Goal: Task Accomplishment & Management: Complete application form

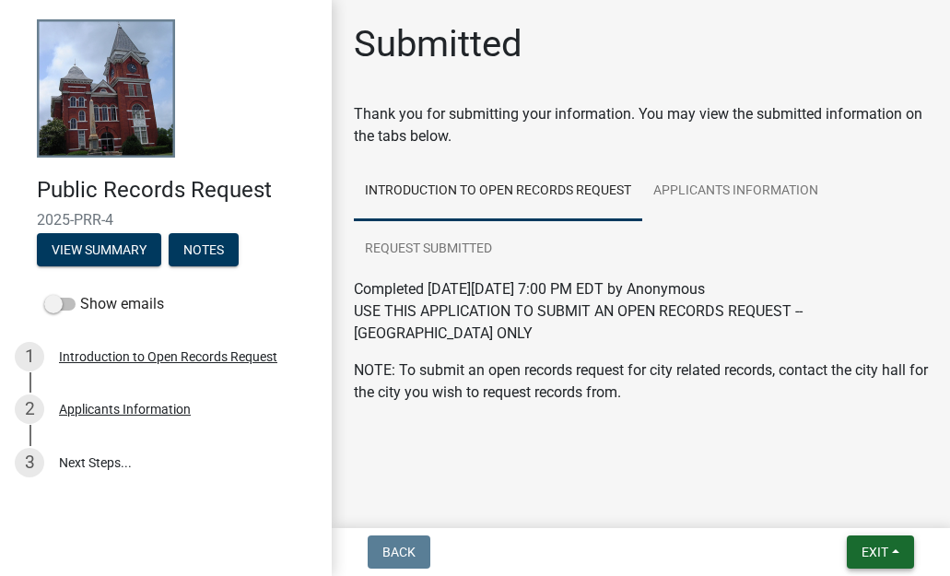
click at [881, 561] on button "Exit" at bounding box center [880, 551] width 67 height 33
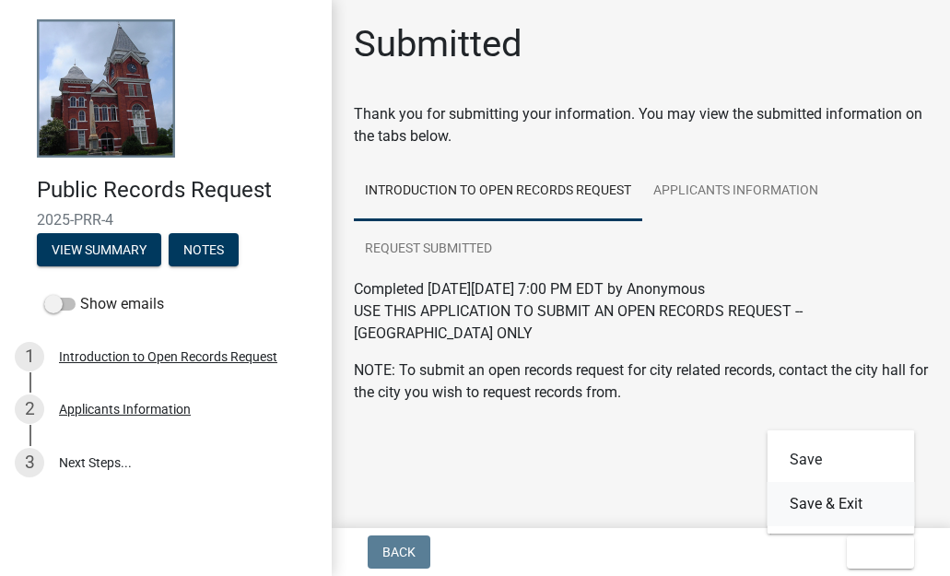
click at [829, 504] on button "Save & Exit" at bounding box center [841, 504] width 147 height 44
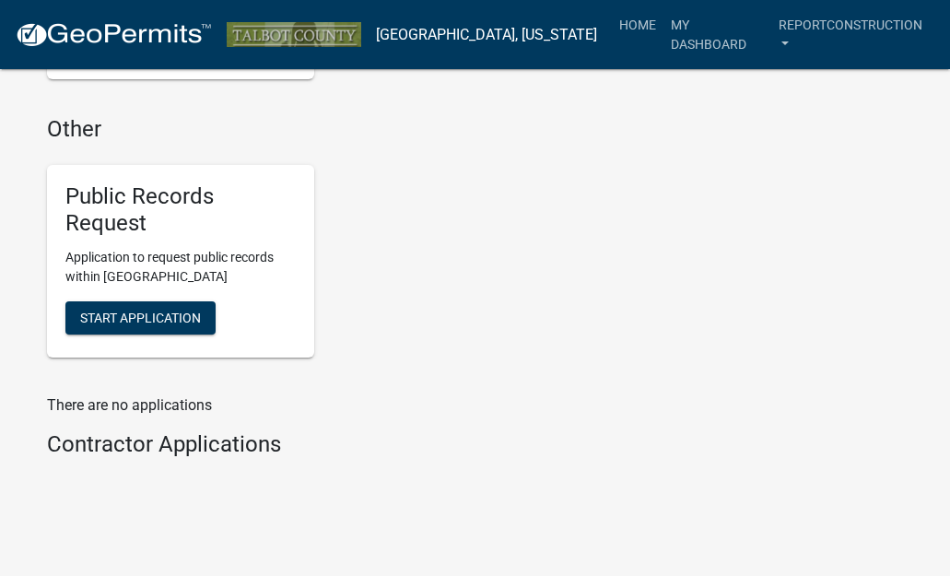
scroll to position [2170, 0]
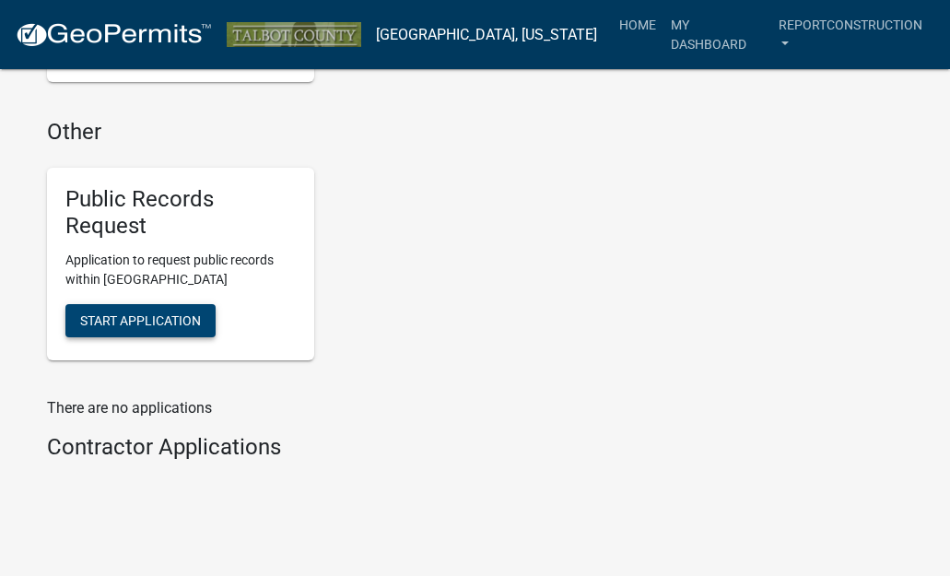
click at [156, 312] on span "Start Application" at bounding box center [140, 319] width 121 height 15
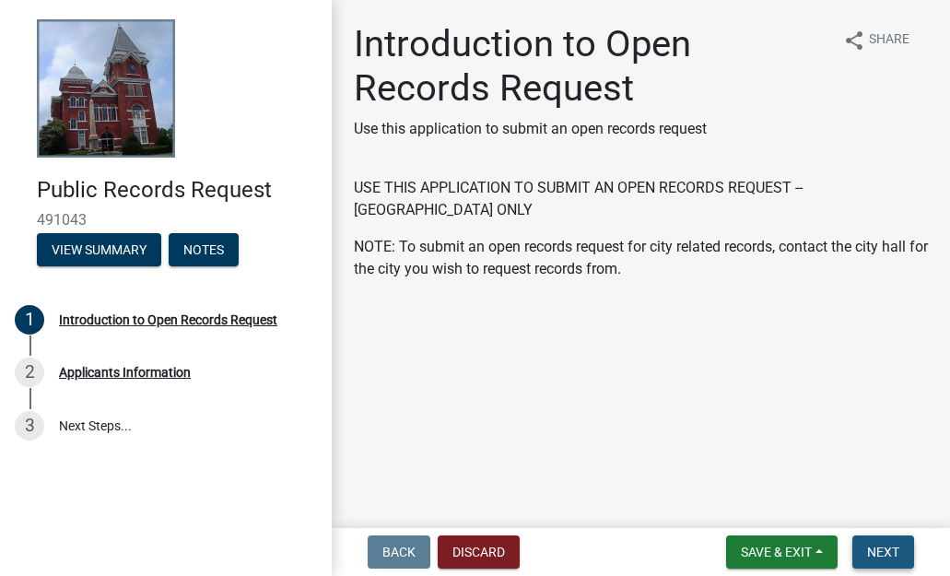
click at [894, 559] on span "Next" at bounding box center [883, 552] width 32 height 15
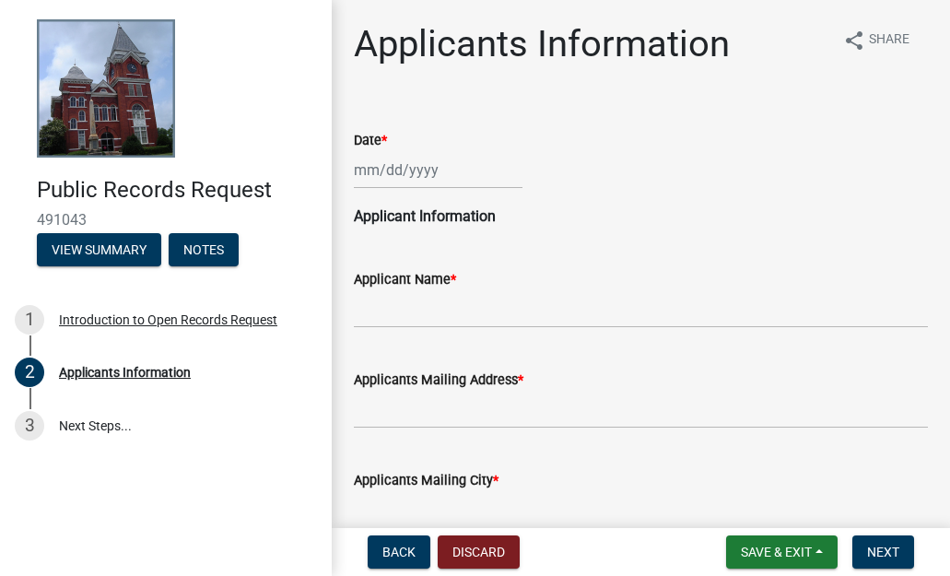
click at [406, 193] on wm-data-entity-input "Date *" at bounding box center [641, 154] width 574 height 102
click at [406, 177] on div at bounding box center [438, 170] width 169 height 38
select select "10"
select select "2025"
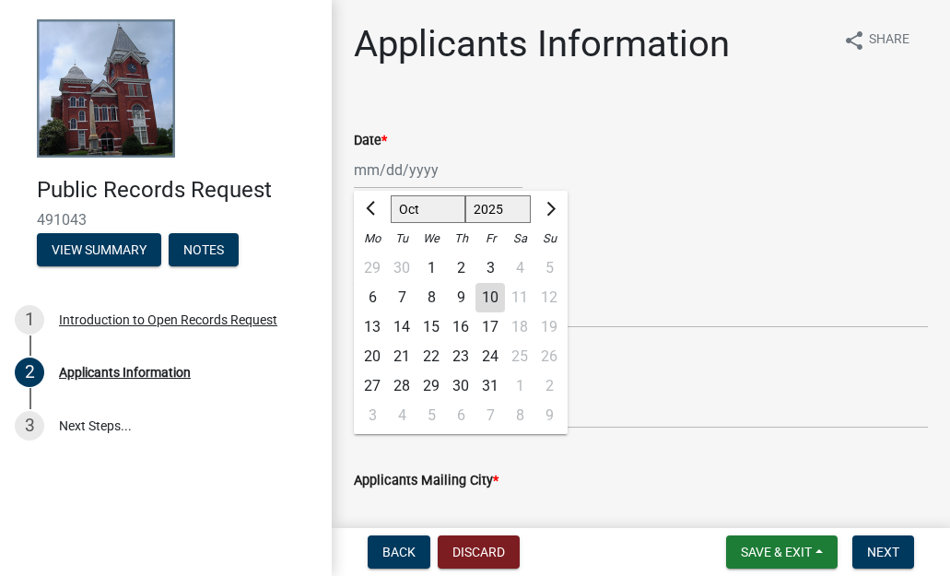
click at [607, 213] on p "Applicant Information" at bounding box center [641, 217] width 574 height 22
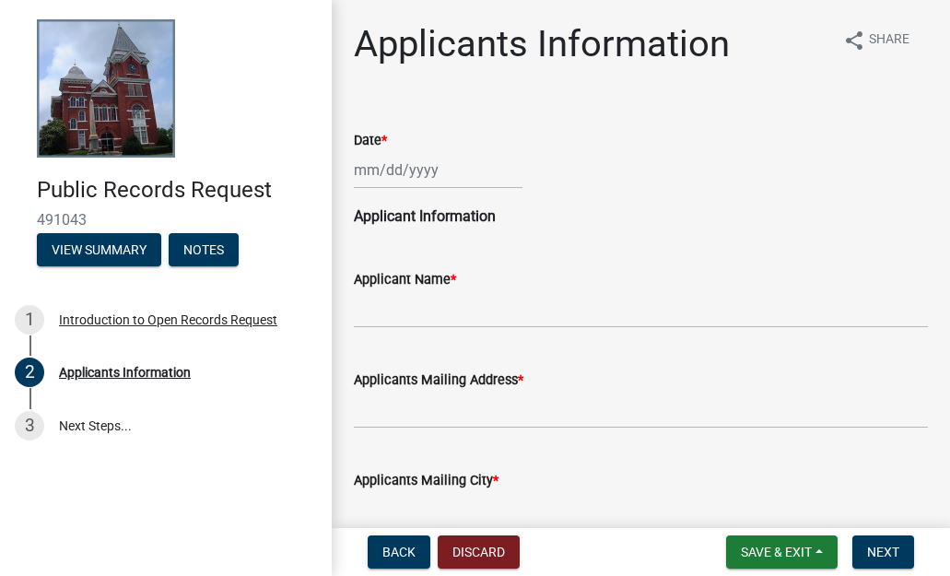
select select "10"
select select "2025"
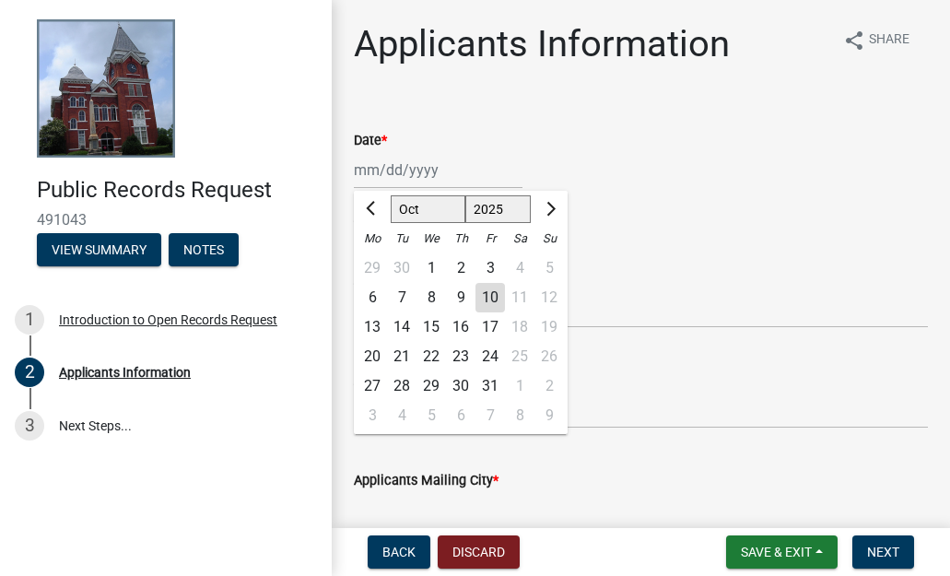
click at [429, 173] on div "[PERSON_NAME] Feb Mar Apr [PERSON_NAME][DATE] Oct Nov [DATE] 1526 1527 1528 152…" at bounding box center [438, 170] width 169 height 38
click at [484, 295] on div "10" at bounding box center [490, 297] width 29 height 29
type input "[DATE]"
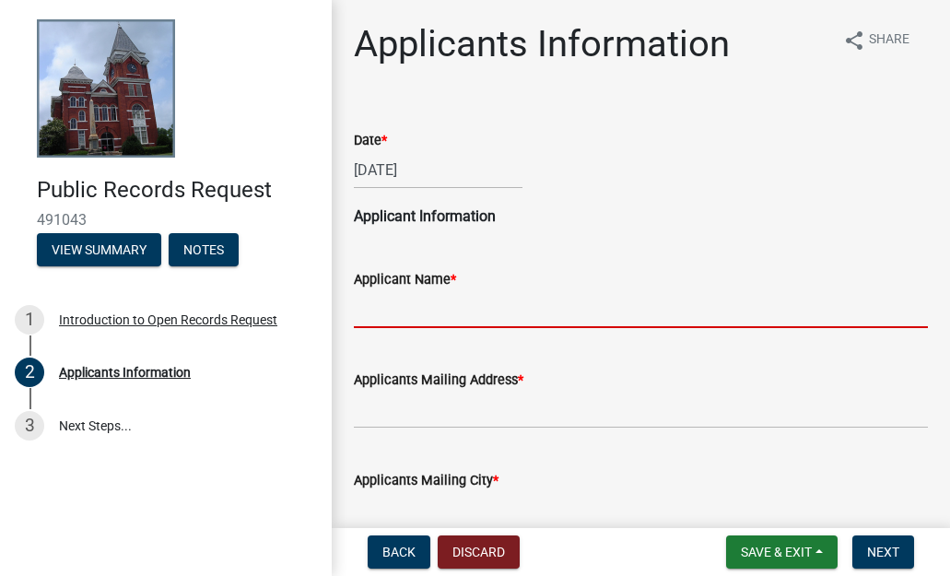
click at [463, 308] on input "Applicant Name *" at bounding box center [641, 309] width 574 height 38
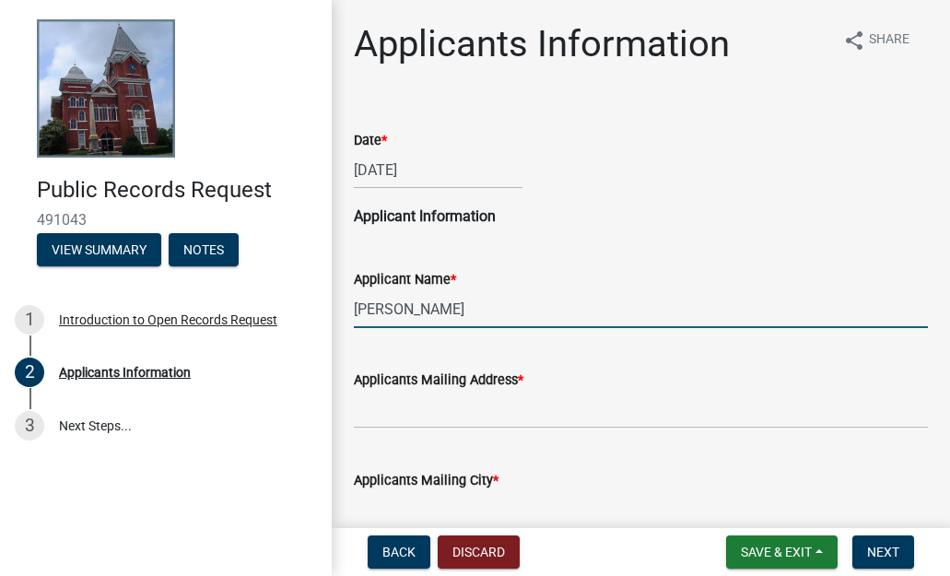
type input "[PERSON_NAME]"
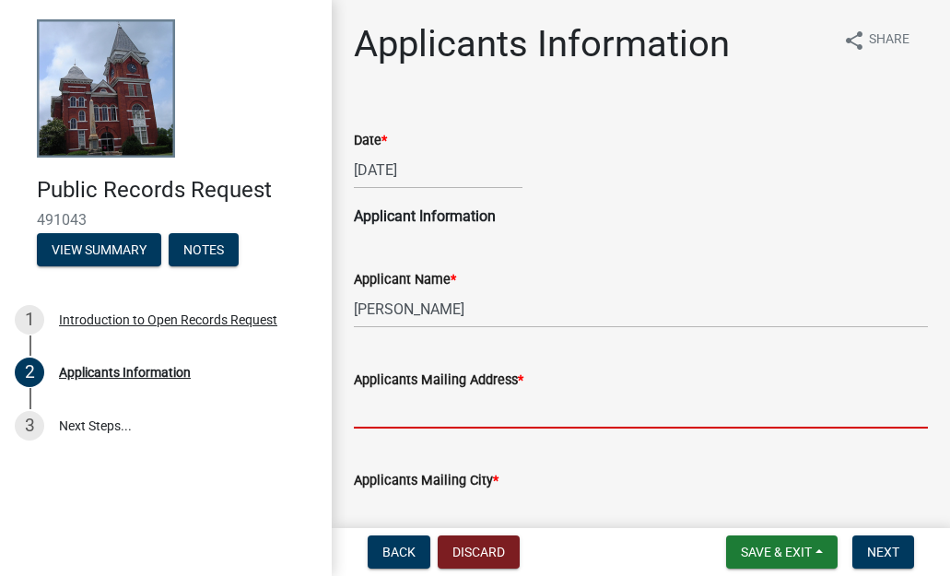
click at [404, 406] on input "Applicants Mailing Address *" at bounding box center [641, 410] width 574 height 38
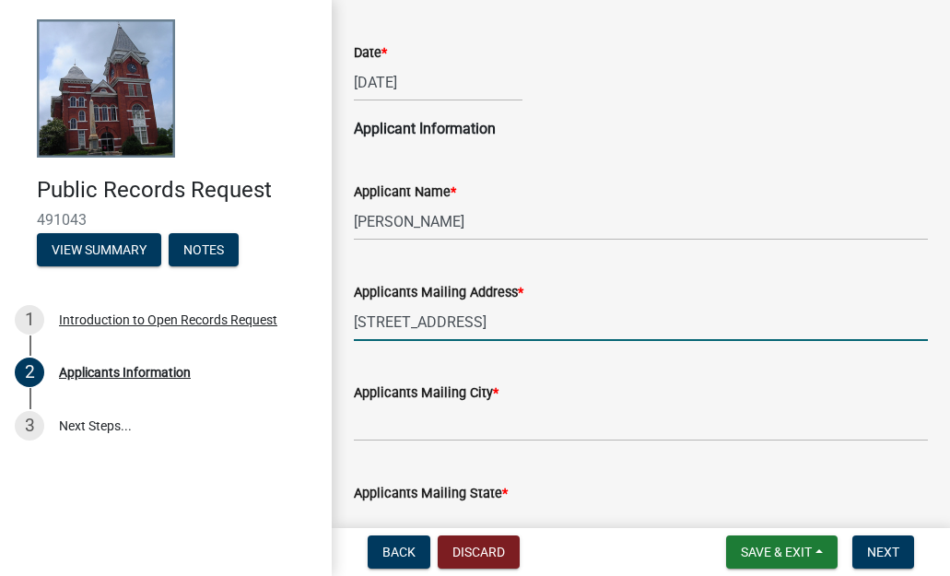
scroll to position [89, 0]
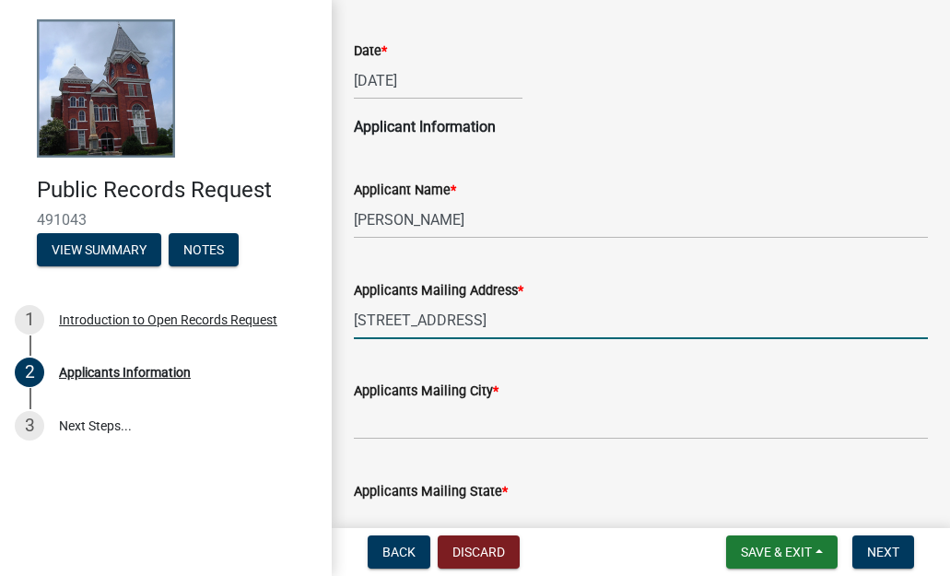
type input "[STREET_ADDRESS]"
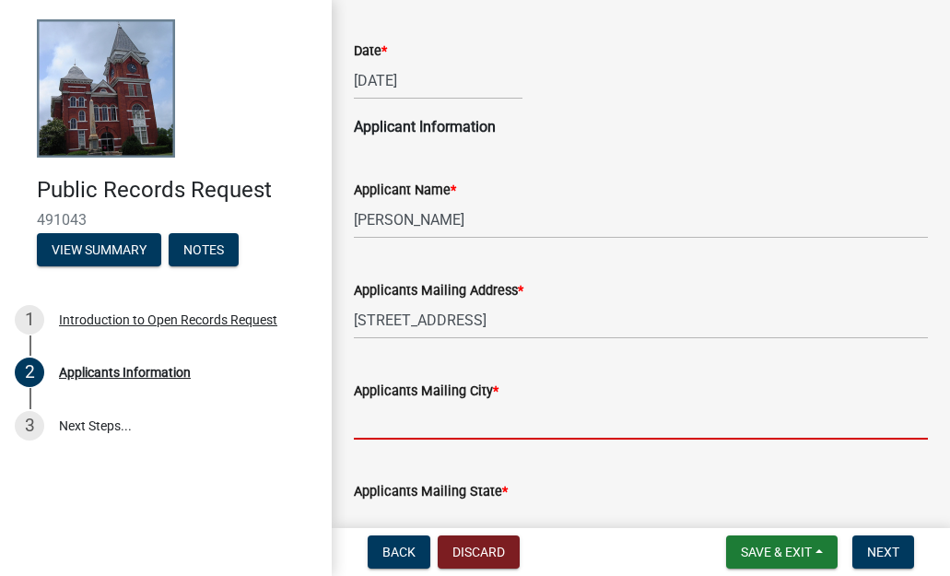
click at [383, 432] on input "Applicants Mailing City *" at bounding box center [641, 421] width 574 height 38
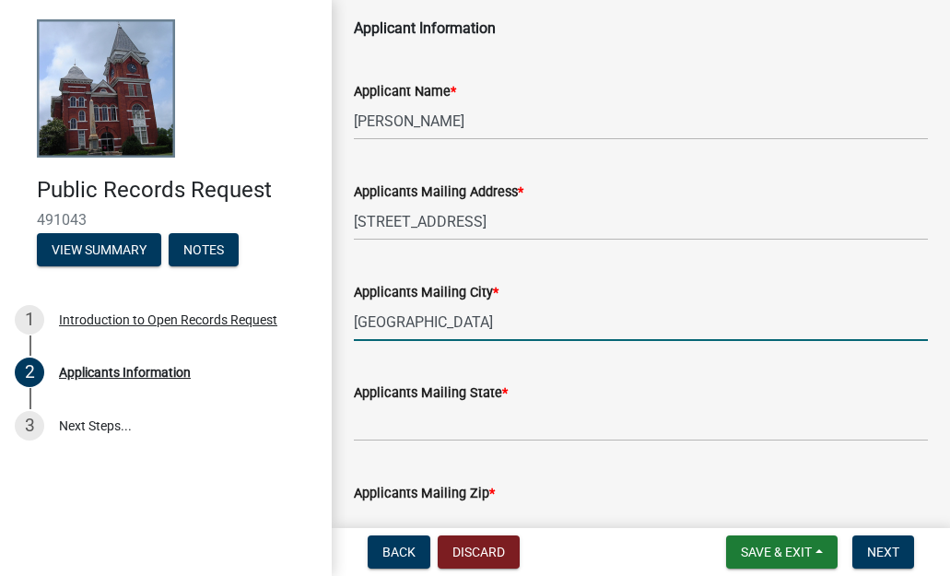
scroll to position [216, 0]
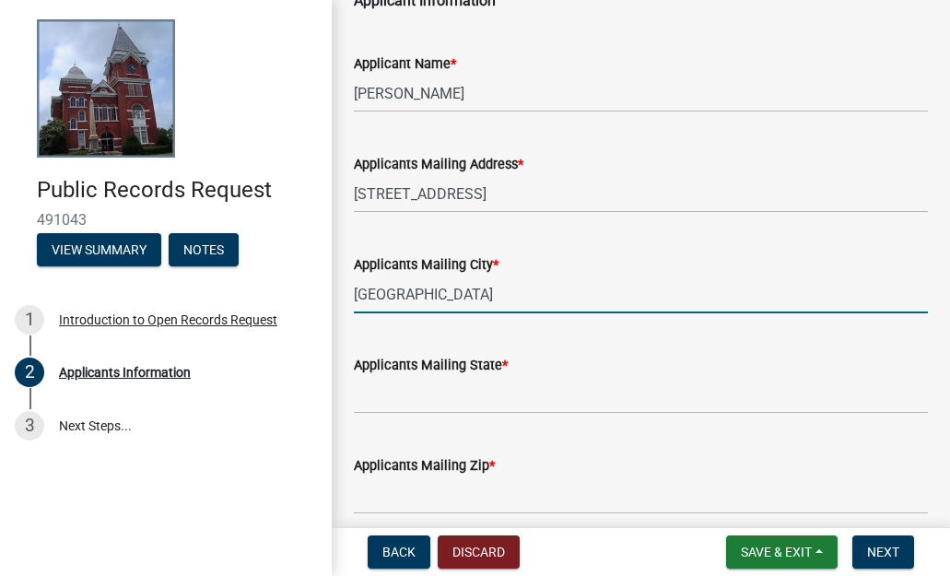
type input "[GEOGRAPHIC_DATA]"
click at [381, 394] on input "Applicants Mailing State *" at bounding box center [641, 395] width 574 height 38
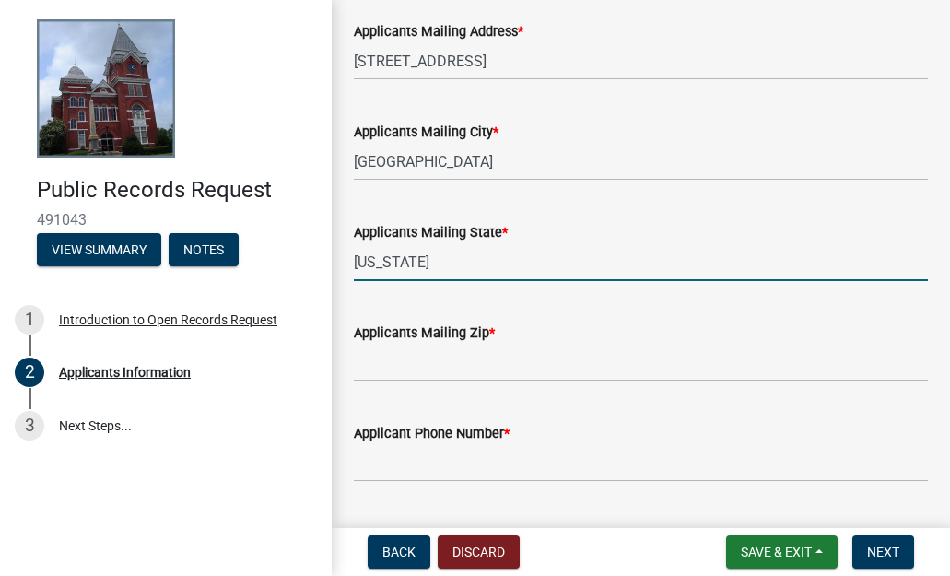
scroll to position [398, 0]
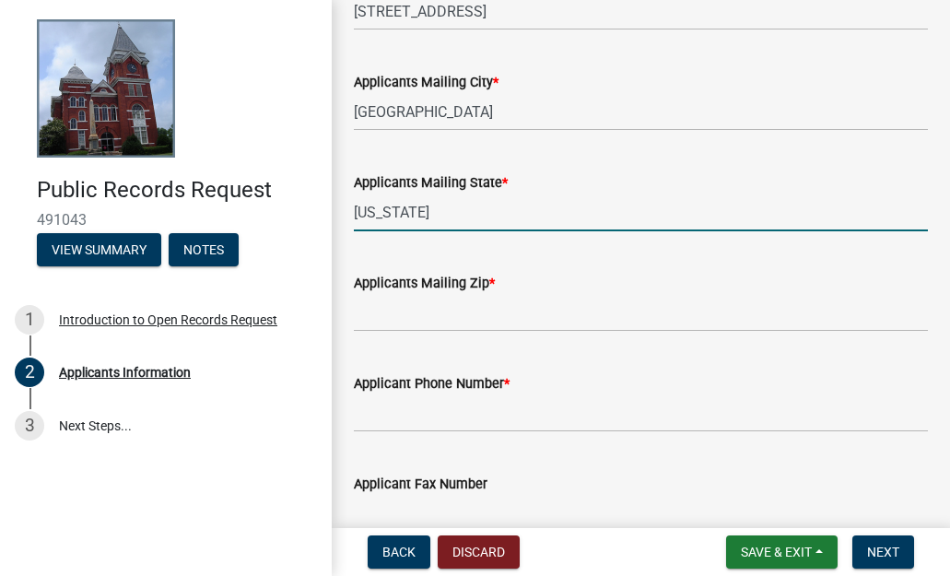
type input "[US_STATE]"
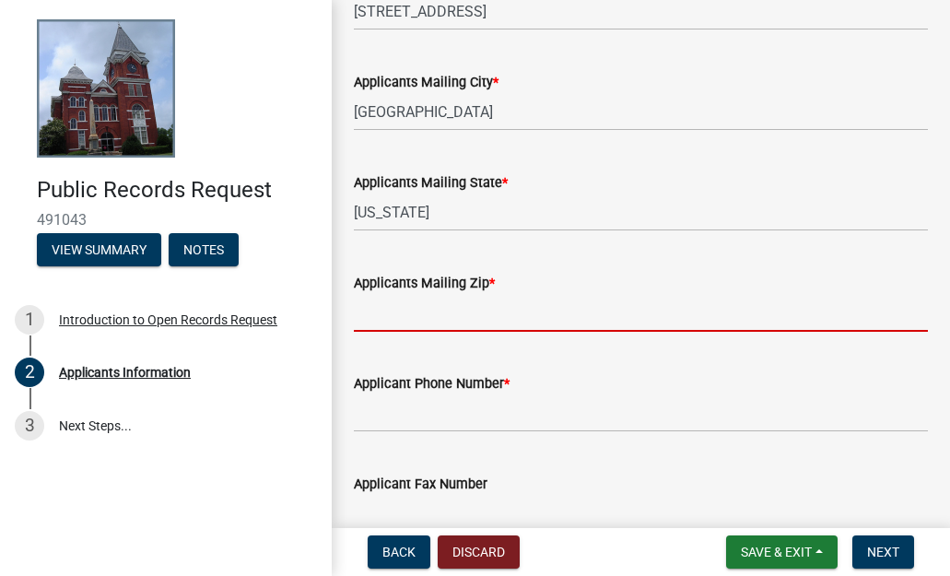
click at [409, 312] on input "Applicants Mailing Zip *" at bounding box center [641, 313] width 574 height 38
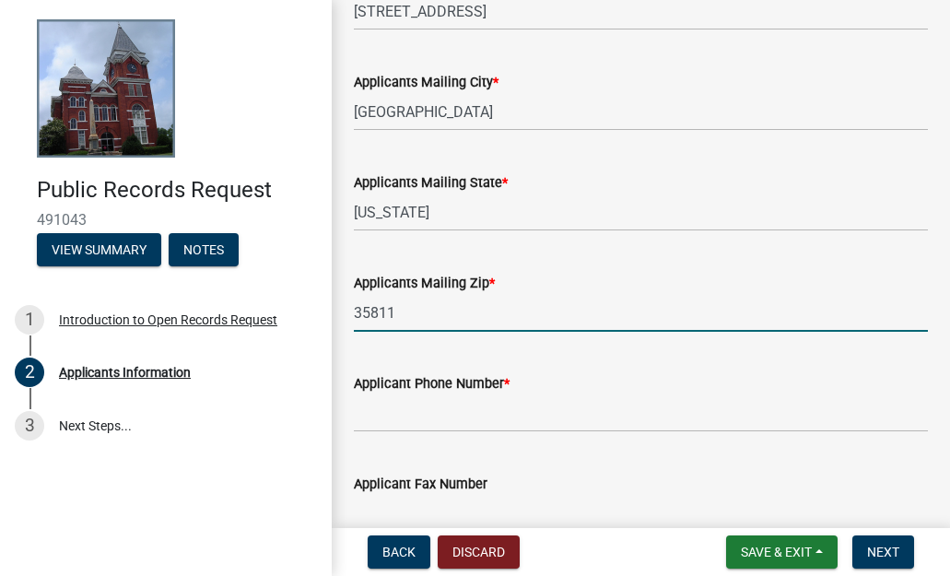
type input "35811"
click at [516, 422] on input "Applicant Phone Number *" at bounding box center [641, 413] width 574 height 38
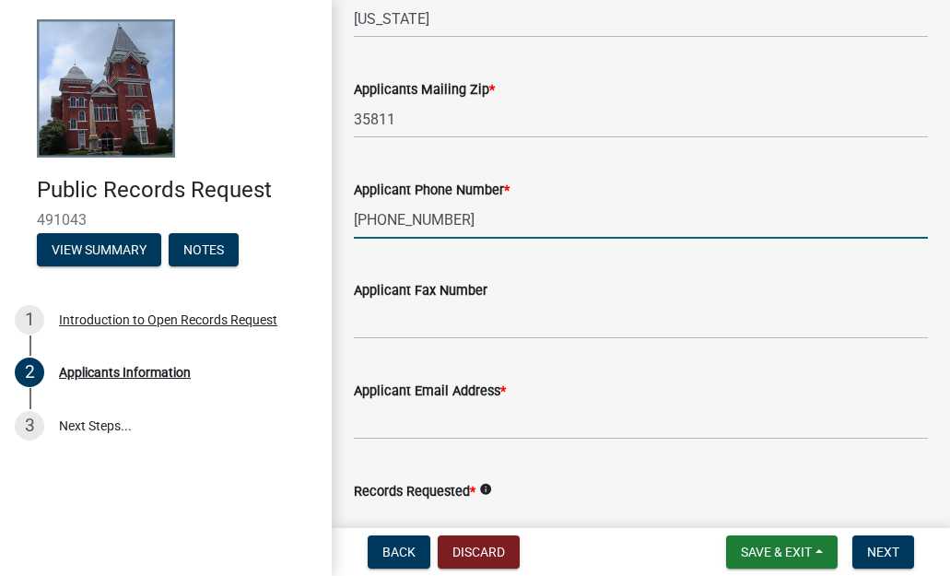
scroll to position [628, 0]
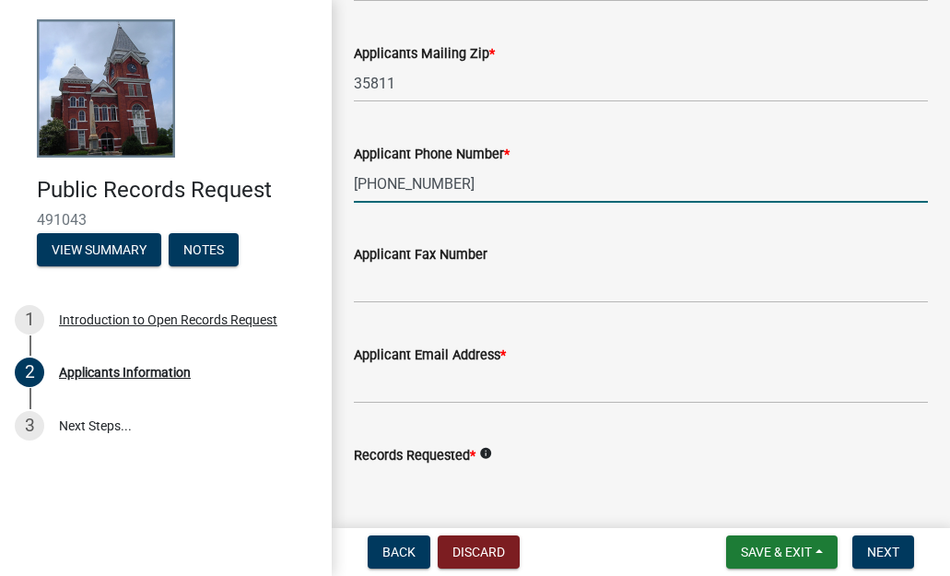
type input "[PHONE_NUMBER]"
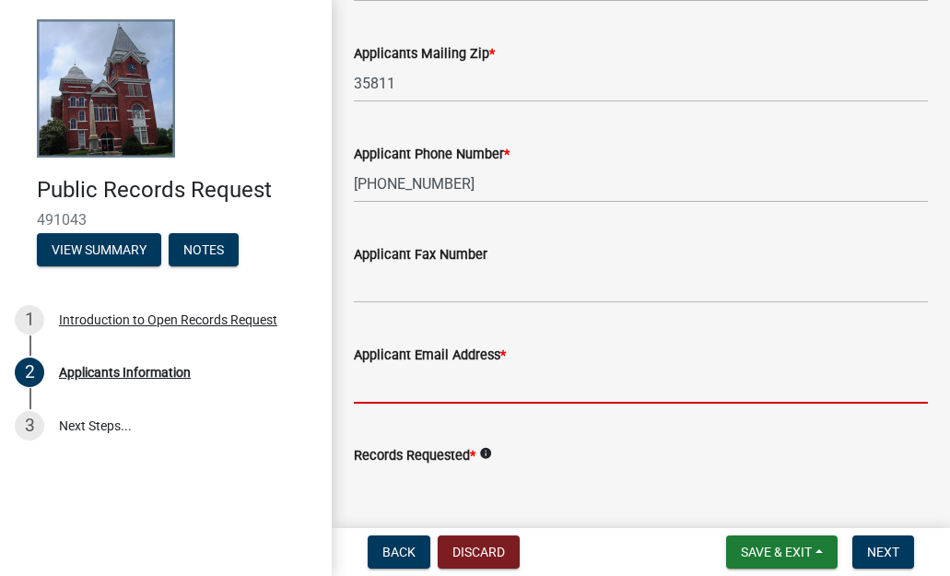
click at [491, 374] on input "Applicant Email Address *" at bounding box center [641, 385] width 574 height 38
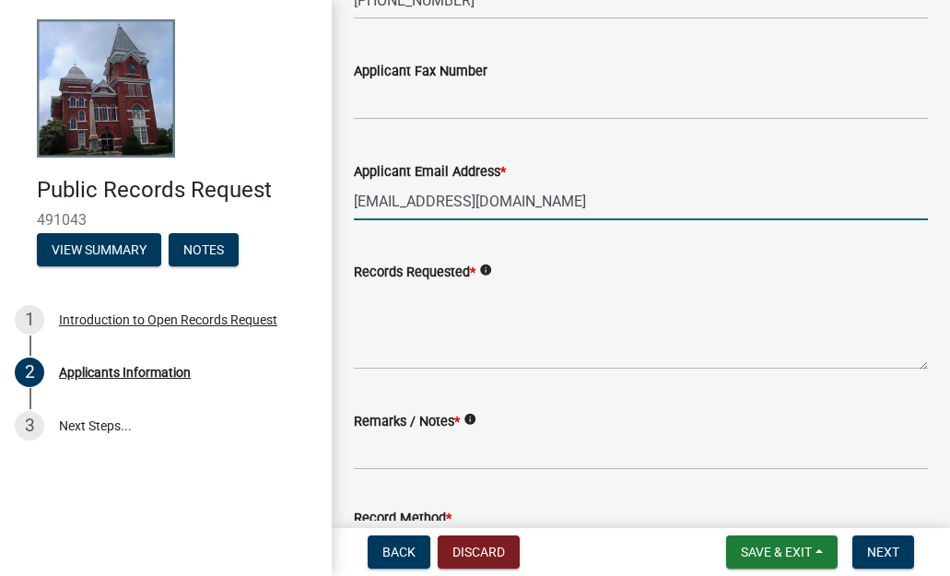
scroll to position [858, 0]
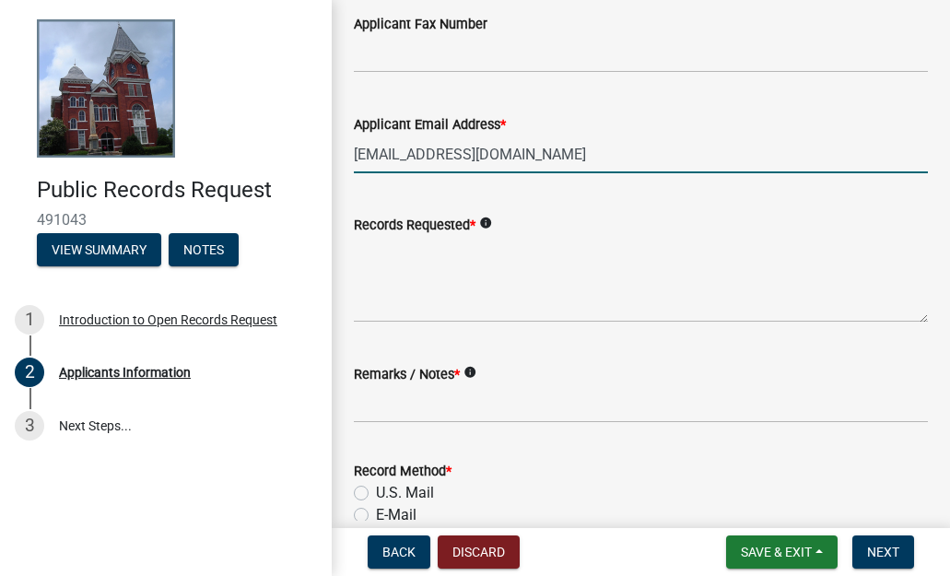
type input "[EMAIL_ADDRESS][DOMAIN_NAME]"
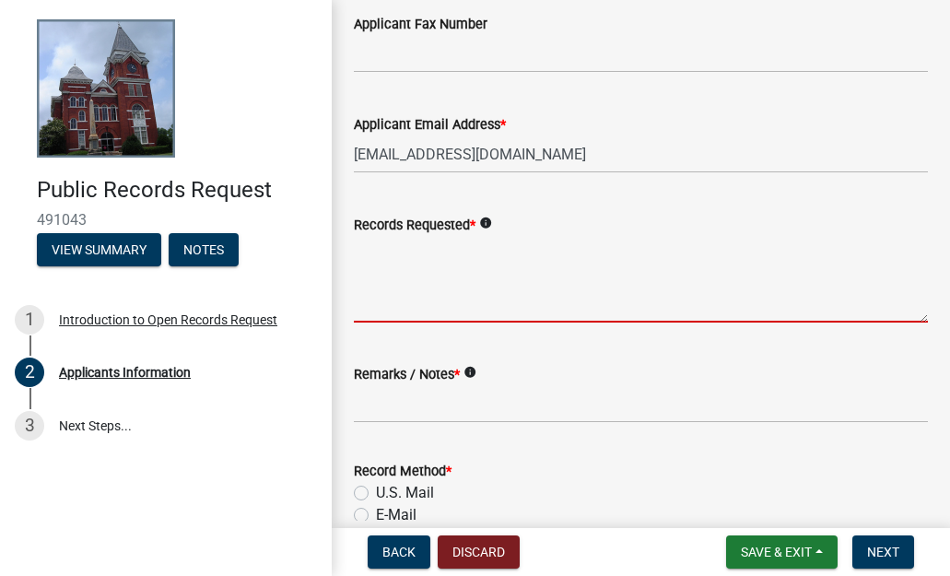
click at [385, 253] on textarea "Records Requested *" at bounding box center [641, 279] width 574 height 87
paste textarea "We are requesting information on all commercial and residential building permit…"
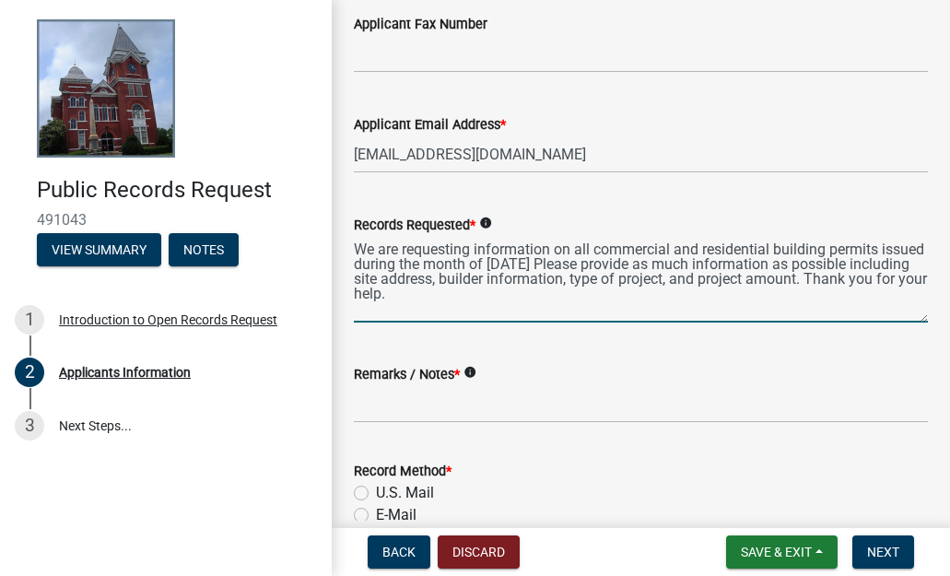
scroll to position [876, 0]
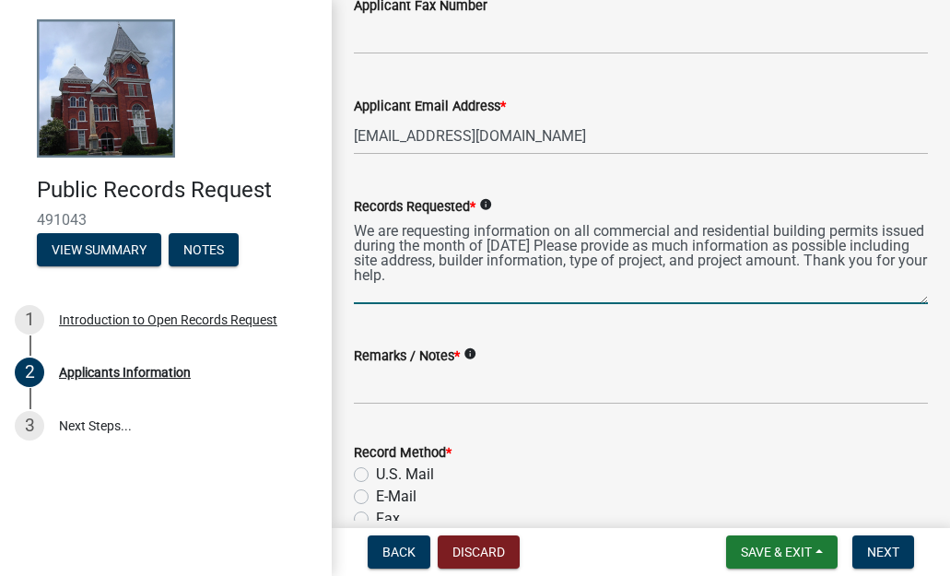
type textarea "We are requesting information on all commercial and residential building permit…"
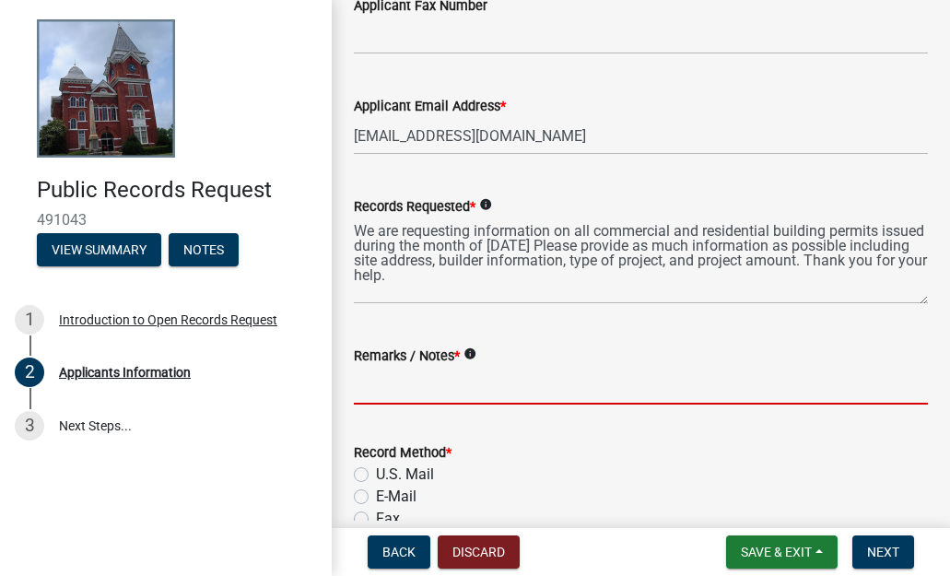
click at [430, 381] on input "Remarks / Notes *" at bounding box center [641, 386] width 574 height 38
paste input "We are requesting information on all commercial and residential building permit…"
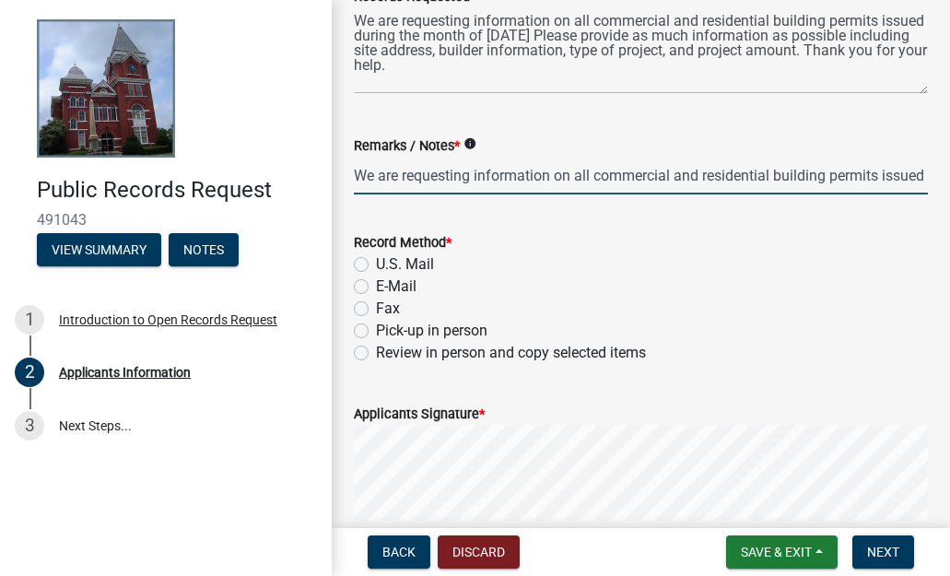
scroll to position [1089, 0]
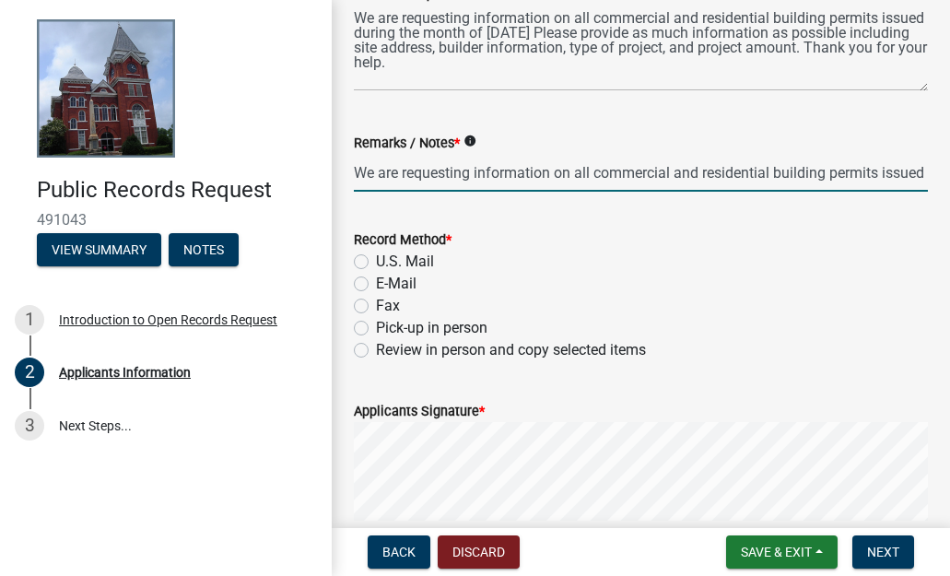
type input "We are requesting information on all commercial and residential building permit…"
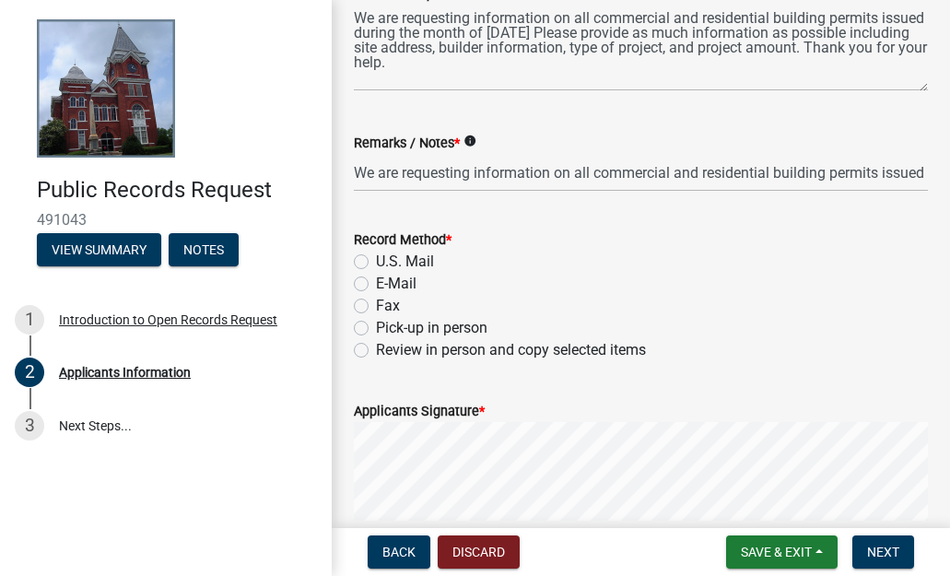
click at [410, 286] on label "E-Mail" at bounding box center [396, 284] width 41 height 22
click at [388, 285] on input "E-Mail" at bounding box center [382, 279] width 12 height 12
radio input "true"
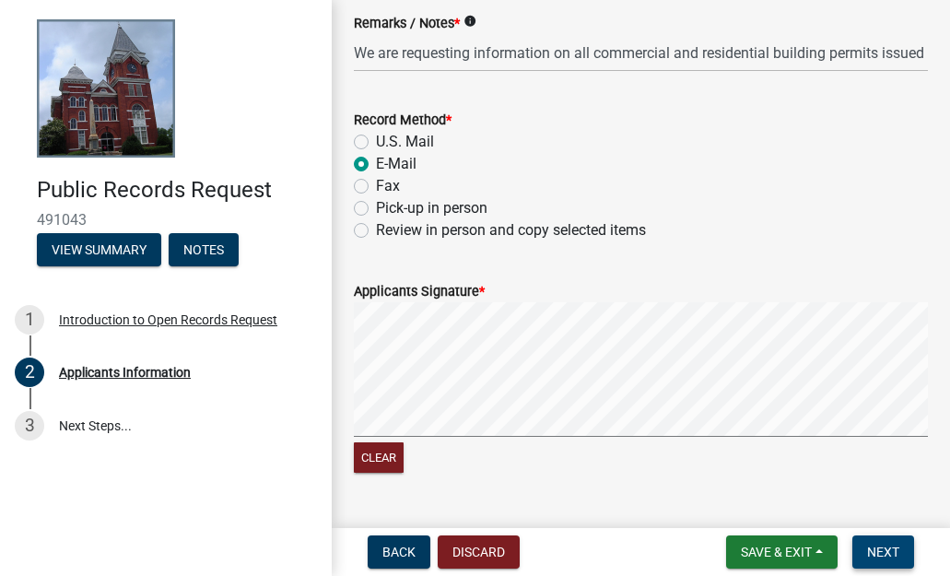
scroll to position [1211, 0]
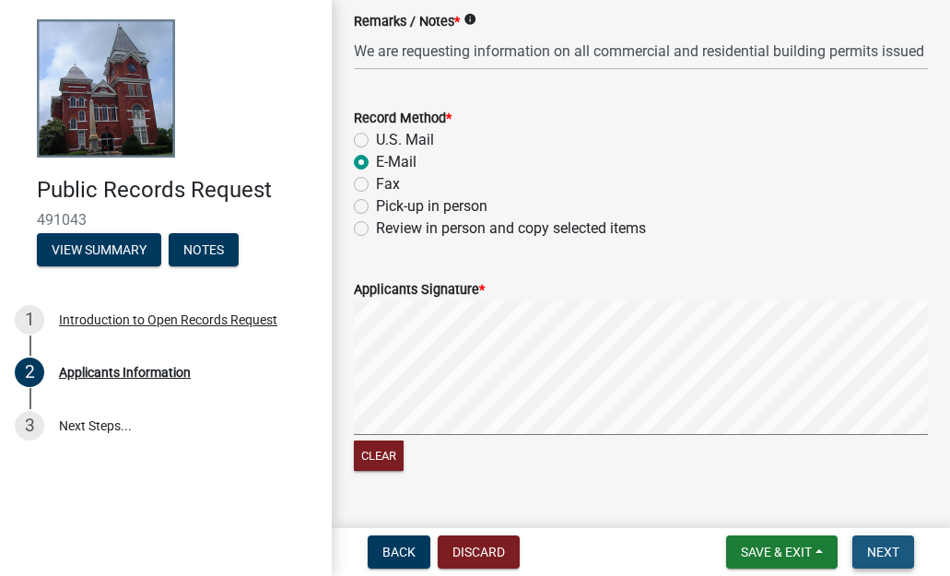
click at [871, 541] on button "Next" at bounding box center [884, 551] width 62 height 33
